Goal: Transaction & Acquisition: Download file/media

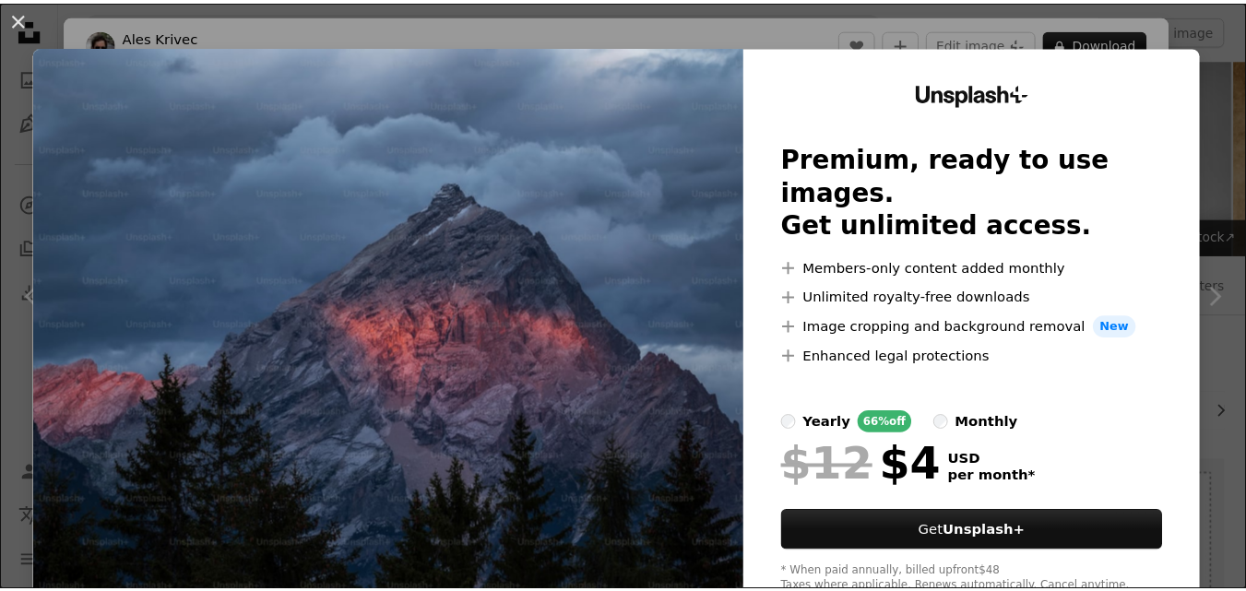
scroll to position [4729, 0]
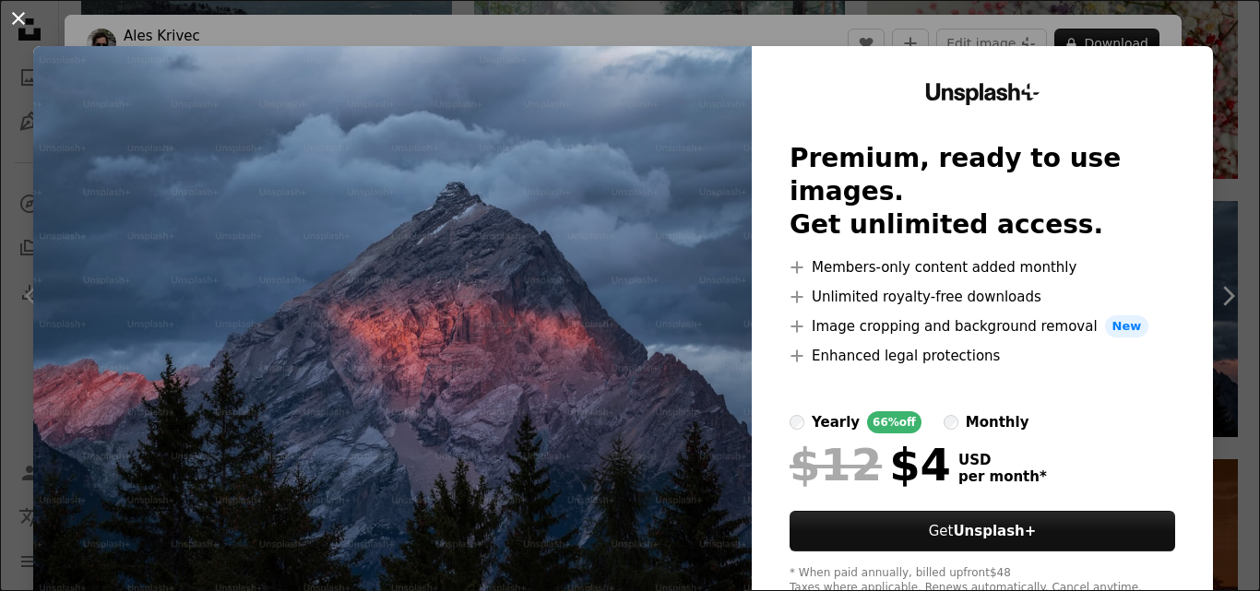
click at [15, 18] on button "An X shape" at bounding box center [18, 18] width 22 height 22
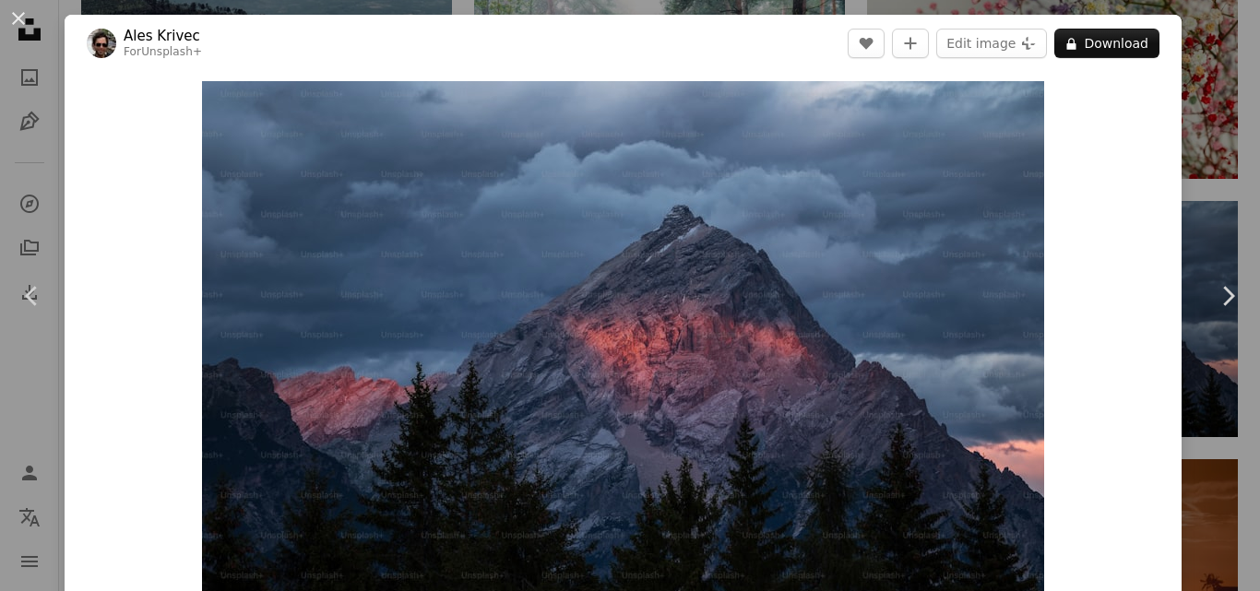
click at [16, 18] on button "An X shape" at bounding box center [18, 18] width 22 height 22
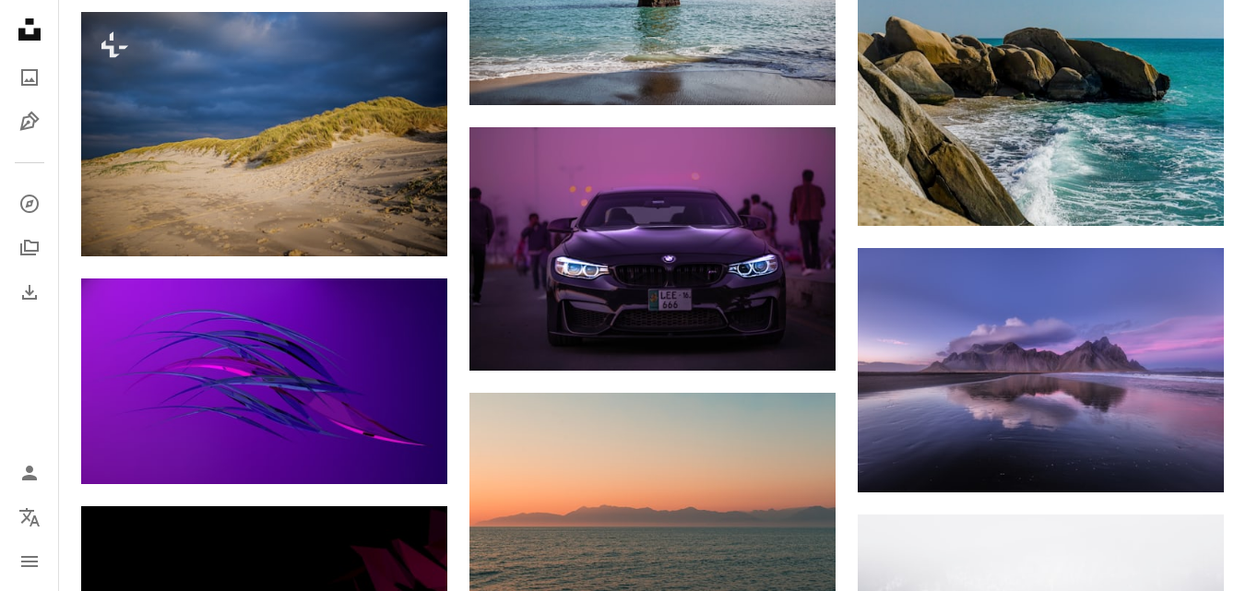
scroll to position [6388, 0]
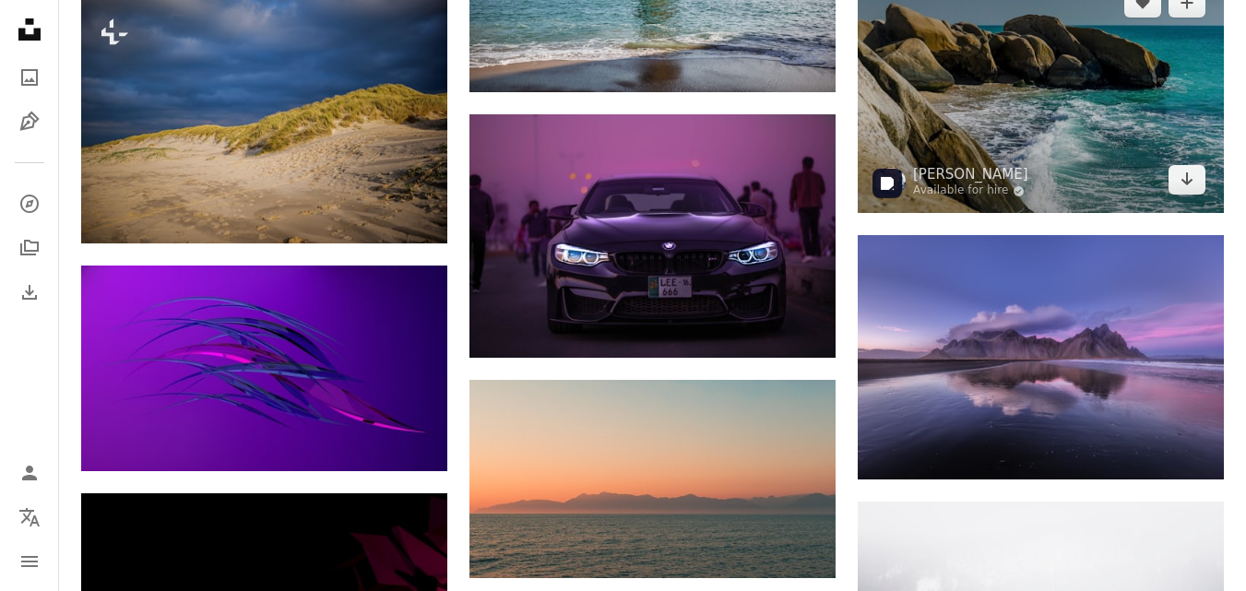
click at [1052, 120] on img at bounding box center [1041, 91] width 366 height 243
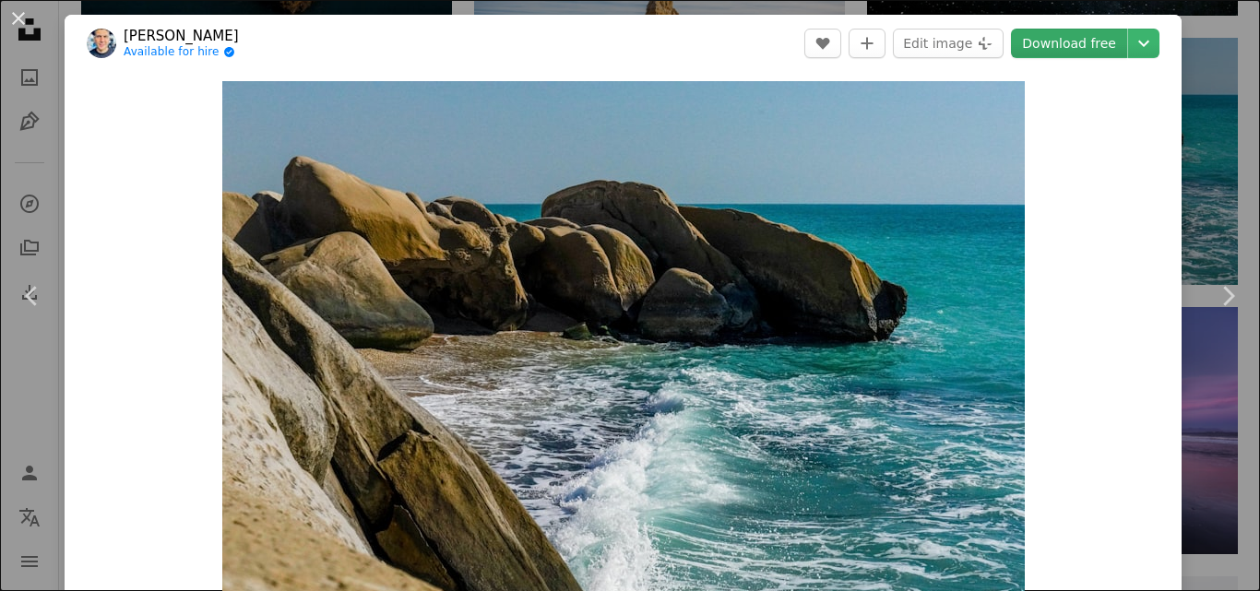
click at [1064, 45] on link "Download free" at bounding box center [1069, 44] width 116 height 30
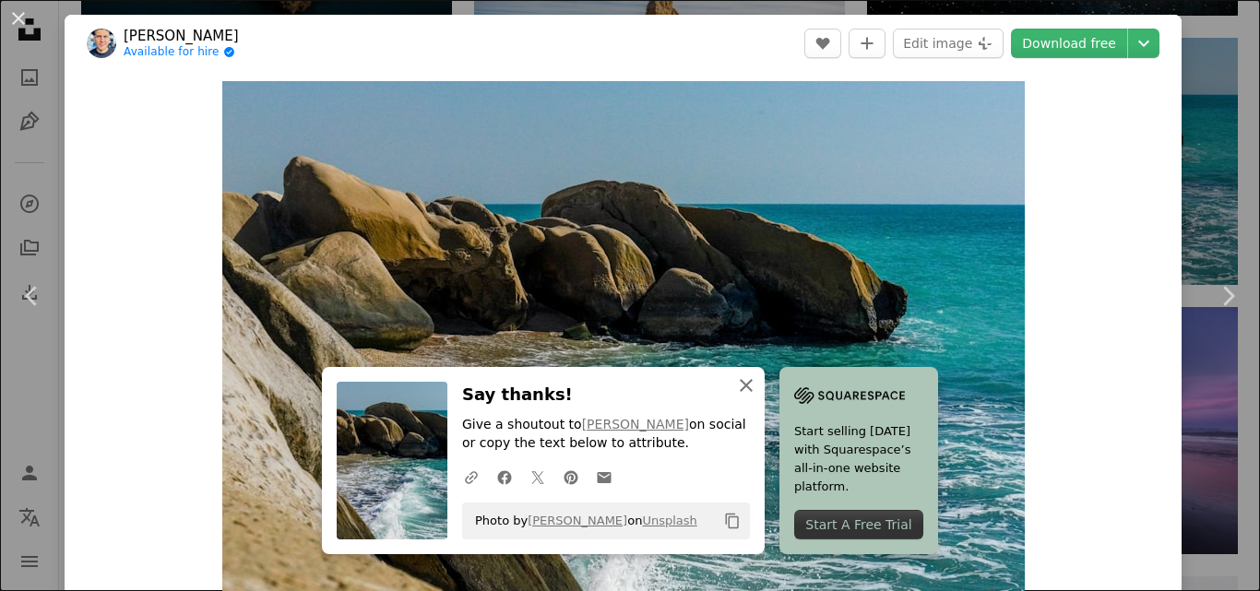
click at [738, 389] on icon "An X shape" at bounding box center [746, 385] width 22 height 22
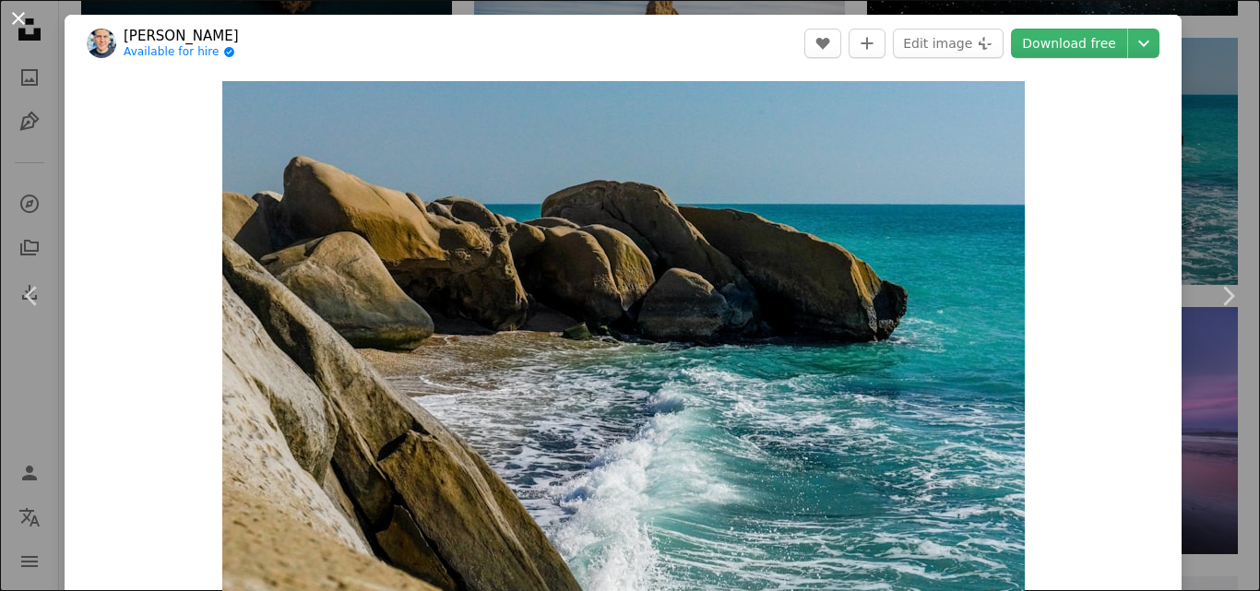
click at [24, 18] on button "An X shape" at bounding box center [18, 18] width 22 height 22
